Goal: Register for event/course

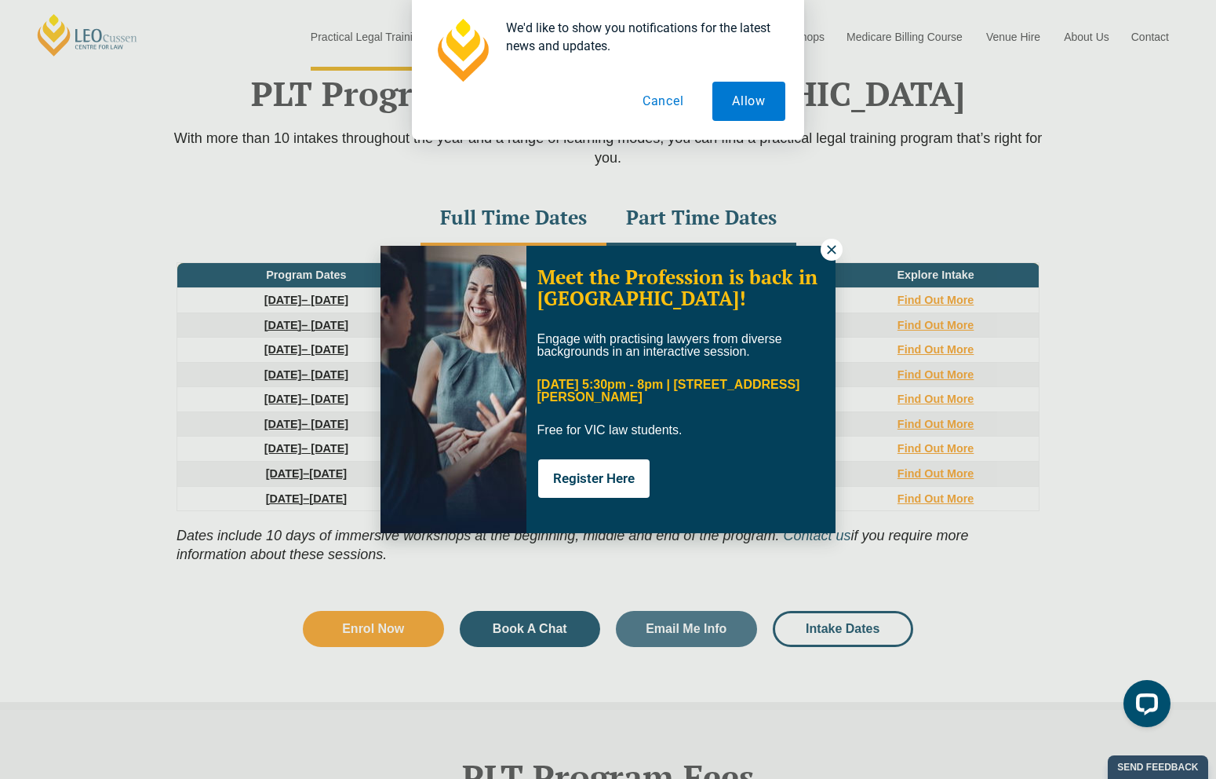
click at [830, 250] on icon at bounding box center [832, 250] width 14 height 14
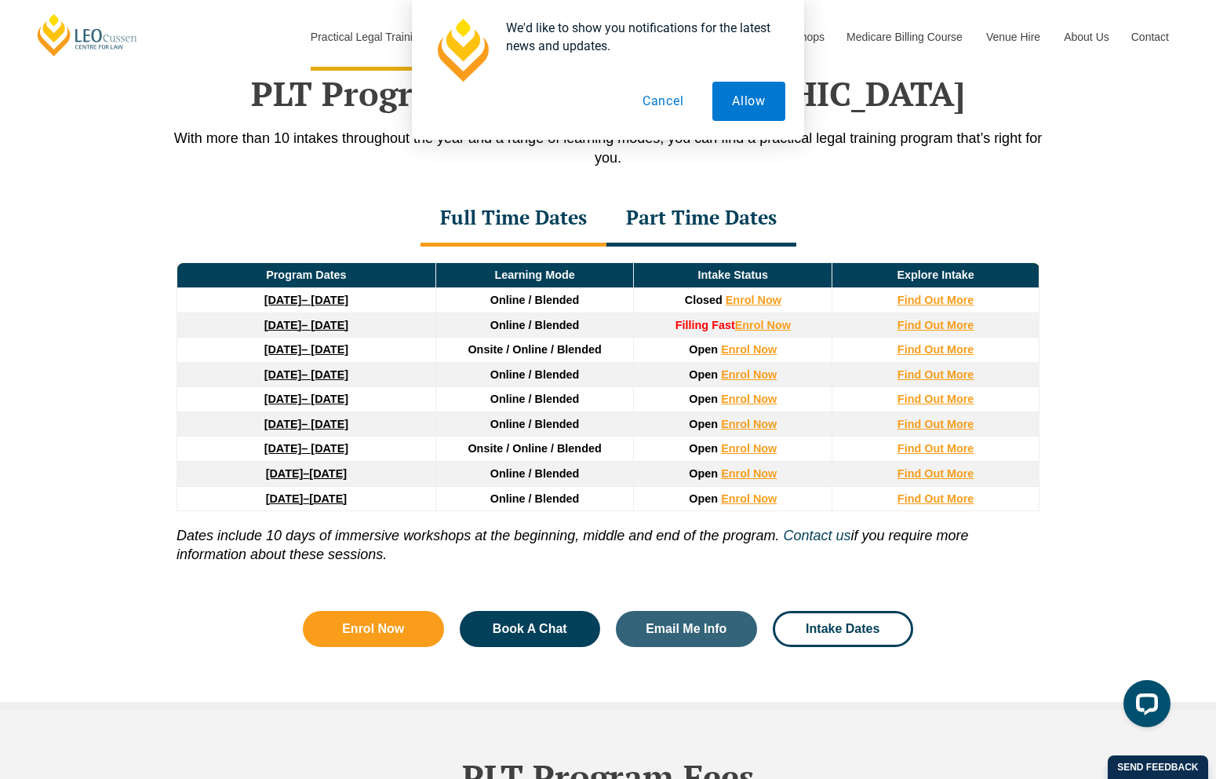
click at [557, 405] on span "Online / Blended" at bounding box center [535, 398] width 89 height 13
click at [580, 407] on td "Online / Blended" at bounding box center [535, 399] width 199 height 25
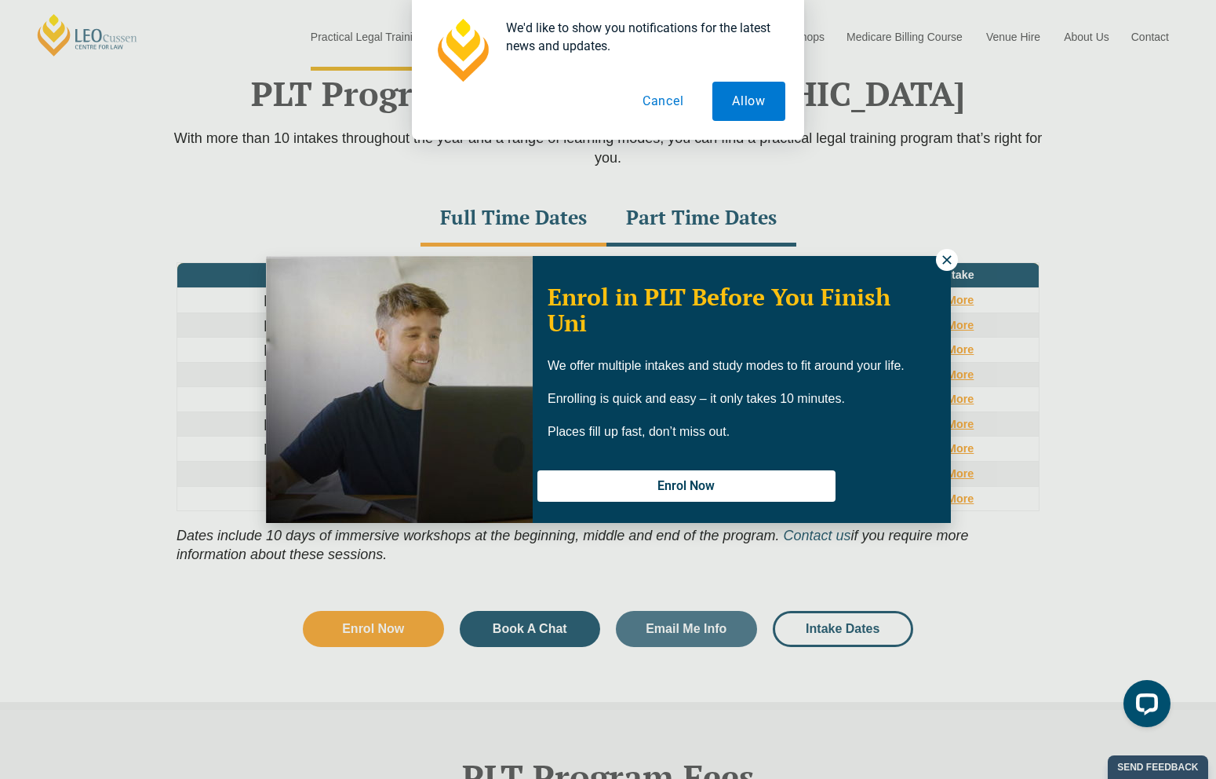
click at [947, 260] on icon at bounding box center [947, 259] width 9 height 9
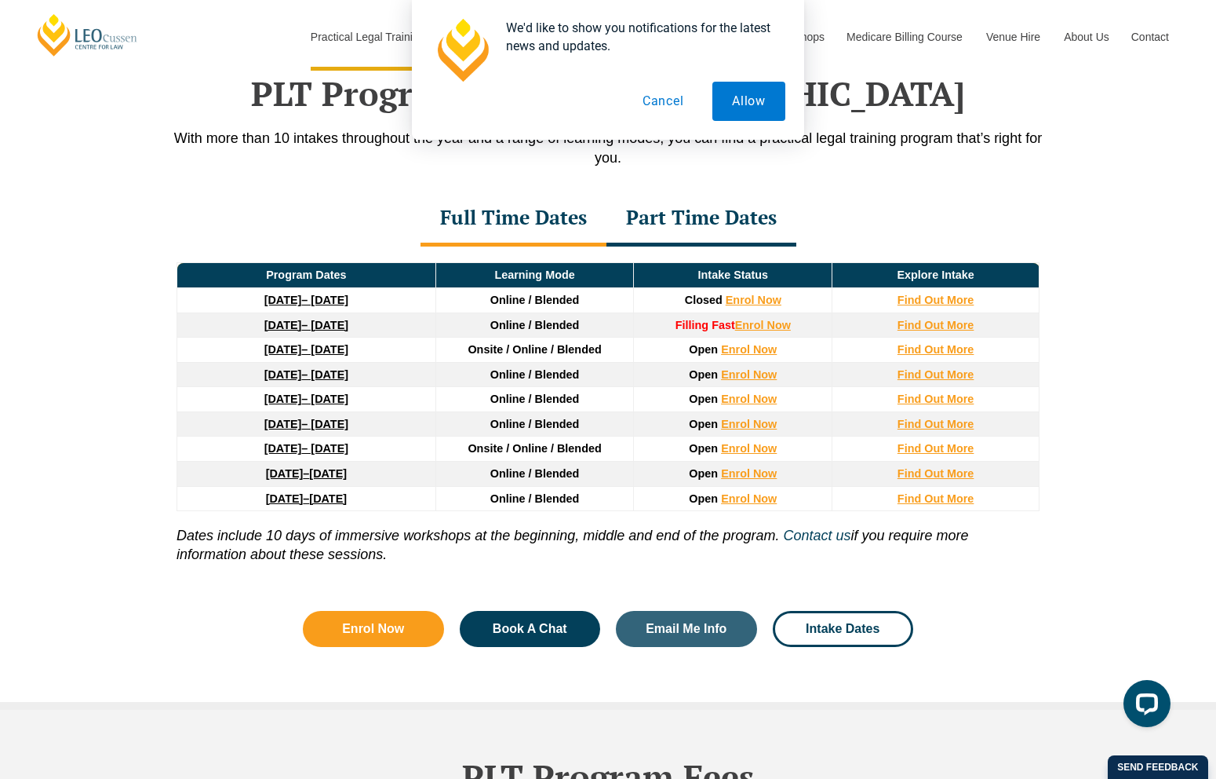
drag, startPoint x: 401, startPoint y: 408, endPoint x: 216, endPoint y: 407, distance: 185.2
click at [216, 406] on td "[DATE] – [DATE]" at bounding box center [306, 399] width 259 height 25
